Goal: Task Accomplishment & Management: Complete application form

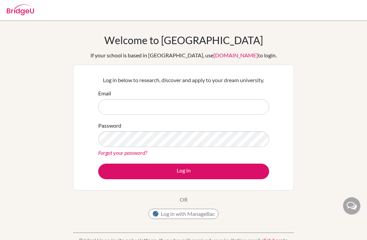
click at [189, 106] on input "Email" at bounding box center [183, 107] width 171 height 16
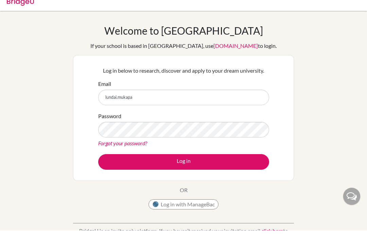
click at [112, 99] on input "lundai.mukapa" at bounding box center [183, 107] width 171 height 16
click at [214, 99] on input "klundai.mukapa" at bounding box center [183, 107] width 171 height 16
click at [117, 99] on input "klundai.mukapa" at bounding box center [183, 107] width 171 height 16
click at [212, 100] on input "kundai.mukapa" at bounding box center [183, 107] width 171 height 16
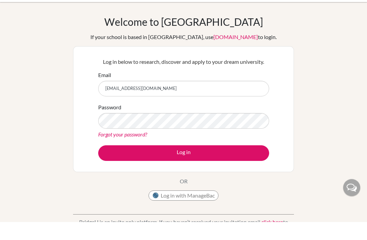
type input "kundai.mukapa@student.mcc.ac.zw"
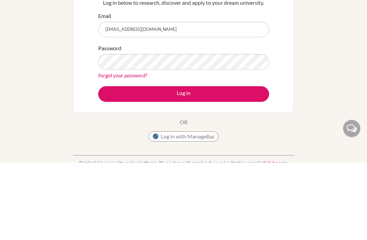
click at [263, 164] on button "Log in" at bounding box center [183, 172] width 171 height 16
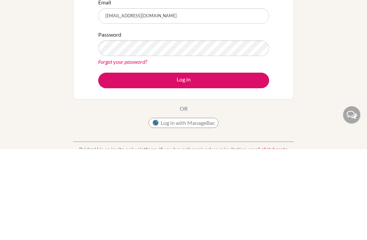
click at [255, 164] on button "Log in" at bounding box center [183, 172] width 171 height 16
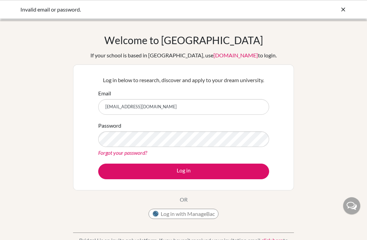
click at [137, 156] on link "Forgot your password?" at bounding box center [122, 152] width 49 height 6
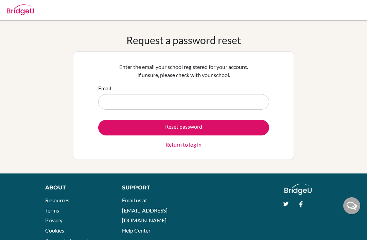
click at [180, 94] on input "Email" at bounding box center [183, 102] width 171 height 16
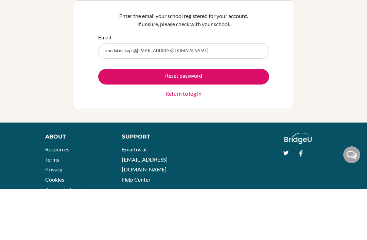
type input "kundai.mukapa@student@mcc.ac.zw"
click at [197, 120] on button "Reset password" at bounding box center [183, 128] width 171 height 16
click at [217, 120] on button "Reset password" at bounding box center [183, 128] width 171 height 16
click at [226, 120] on button "Reset password" at bounding box center [183, 128] width 171 height 16
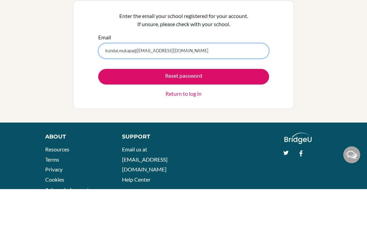
click at [207, 94] on input "kundai.mukapa@student@mcc.ac.zw" at bounding box center [183, 102] width 171 height 16
click at [236, 94] on input "kundai.mukapa@student@mcc.ac.zw" at bounding box center [183, 102] width 171 height 16
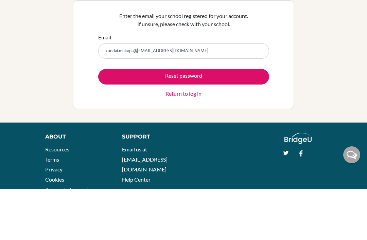
click at [232, 120] on button "Reset password" at bounding box center [183, 128] width 171 height 16
click at [238, 120] on button "Reset password" at bounding box center [183, 128] width 171 height 16
click at [234, 120] on button "Reset password" at bounding box center [183, 128] width 171 height 16
click at [198, 120] on button "Reset password" at bounding box center [183, 128] width 171 height 16
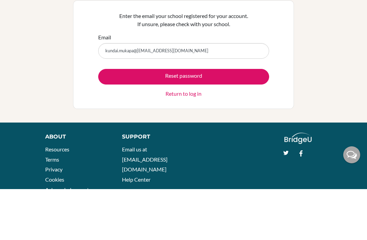
click at [221, 120] on button "Reset password" at bounding box center [183, 128] width 171 height 16
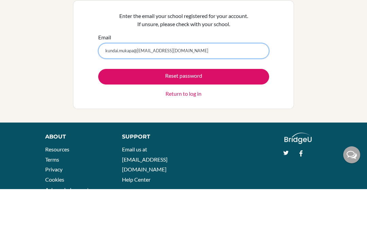
click at [176, 94] on input "kundai.mukapa@student@mcc.ac.zw" at bounding box center [183, 102] width 171 height 16
click at [134, 94] on input "kundai.mukapa@student@mcc.ac.zw" at bounding box center [183, 102] width 171 height 16
click at [188, 94] on input "kundai.mukapa@student@mcc.ac.zw" at bounding box center [183, 102] width 171 height 16
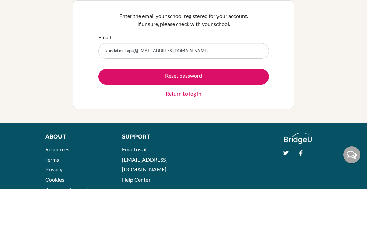
click at [203, 120] on button "Reset password" at bounding box center [183, 128] width 171 height 16
click at [219, 120] on button "Reset password" at bounding box center [183, 128] width 171 height 16
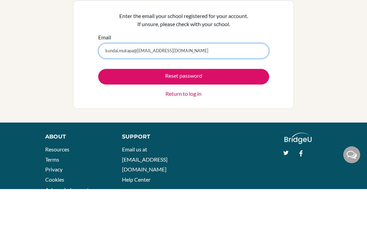
click at [211, 94] on input "kundai.mukapa@student@mcc.ac.zw" at bounding box center [183, 102] width 171 height 16
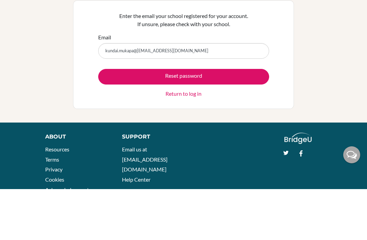
click at [170, 58] on div "Enter the email your school registered for your account. If unsure, please chec…" at bounding box center [183, 105] width 179 height 94
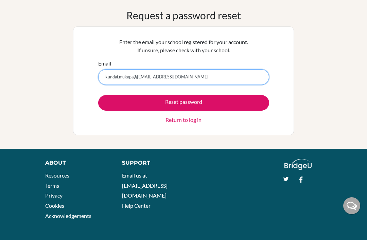
click at [194, 84] on input "kundai.mukapa@student@mcc.ac.zw" at bounding box center [183, 77] width 171 height 16
click at [195, 79] on input "kundai.mukapa@student@mcc.ac.zw" at bounding box center [183, 77] width 171 height 16
click at [180, 84] on input "kundai.mukapa@student@mcc.ac.zw" at bounding box center [183, 77] width 171 height 16
click at [186, 76] on input "kundai.mukapa@student@mcc.ac.zw" at bounding box center [183, 77] width 171 height 16
click at [212, 72] on input "Email" at bounding box center [183, 77] width 171 height 16
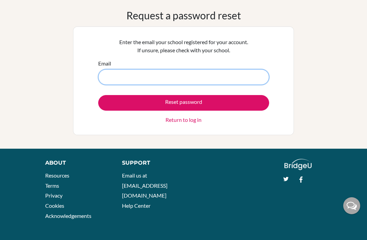
click at [139, 80] on input "Email" at bounding box center [183, 77] width 171 height 16
click at [122, 84] on input "Email" at bounding box center [183, 77] width 171 height 16
click at [116, 80] on input "Email" at bounding box center [183, 77] width 171 height 16
paste input "kundai.mukapa@student@mcc.ac.zw"
type input "kundai.mukapa@student@mcc.ac.zw"
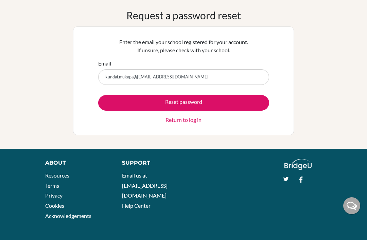
click at [260, 101] on button "Reset password" at bounding box center [183, 103] width 171 height 16
click at [260, 95] on button "Reset password" at bounding box center [183, 103] width 171 height 16
click at [259, 94] on form "Email kundai.mukapa@student@mcc.ac.zw Reset password Return to log in" at bounding box center [183, 91] width 171 height 64
click at [223, 106] on button "Reset password" at bounding box center [183, 103] width 171 height 16
click at [229, 96] on button "Reset password" at bounding box center [183, 103] width 171 height 16
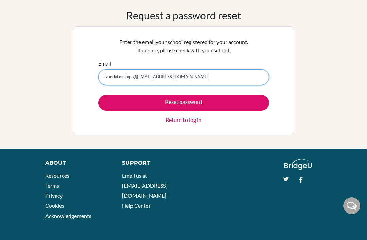
click at [183, 103] on button "Reset password" at bounding box center [183, 103] width 171 height 16
click at [113, 78] on input "kundai.mukapa@student@mcc.ac.zw" at bounding box center [183, 77] width 171 height 16
click at [188, 78] on input "kundai.mukapa@student@mcc.ac.zw" at bounding box center [183, 77] width 171 height 16
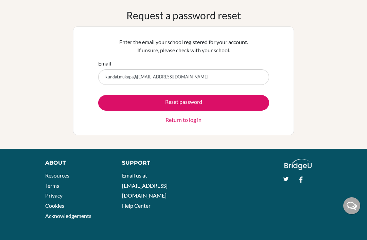
click at [197, 96] on button "Reset password" at bounding box center [183, 103] width 171 height 16
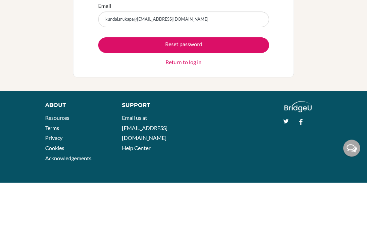
click at [196, 116] on link "Return to log in" at bounding box center [183, 120] width 36 height 8
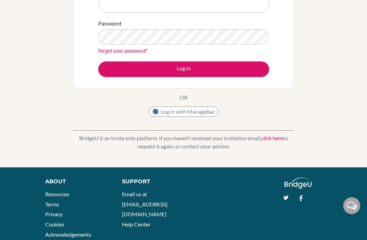
click at [278, 141] on link "click here" at bounding box center [272, 138] width 22 height 6
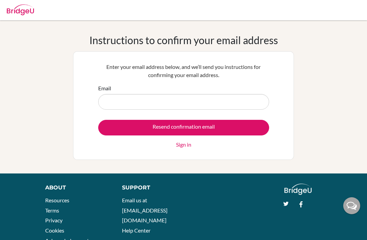
click at [249, 103] on input "Email" at bounding box center [183, 102] width 171 height 16
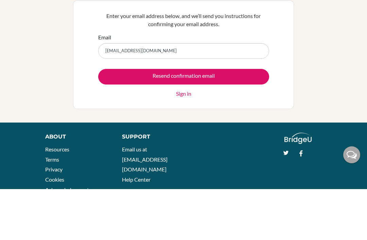
type input "[EMAIL_ADDRESS][DOMAIN_NAME]"
click at [258, 120] on input "Resend confirmation email" at bounding box center [183, 128] width 171 height 16
